Goal: Navigation & Orientation: Find specific page/section

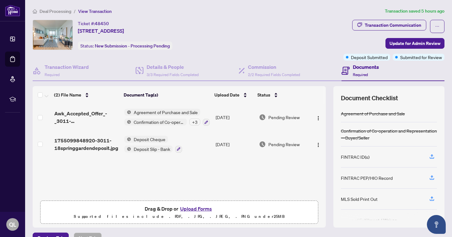
click at [81, 9] on span "View Transaction" at bounding box center [95, 11] width 34 height 6
click at [89, 12] on span "View Transaction" at bounding box center [95, 11] width 34 height 6
click at [55, 13] on span "Deal Processing" at bounding box center [56, 11] width 32 height 6
